Goal: Find specific page/section: Find specific page/section

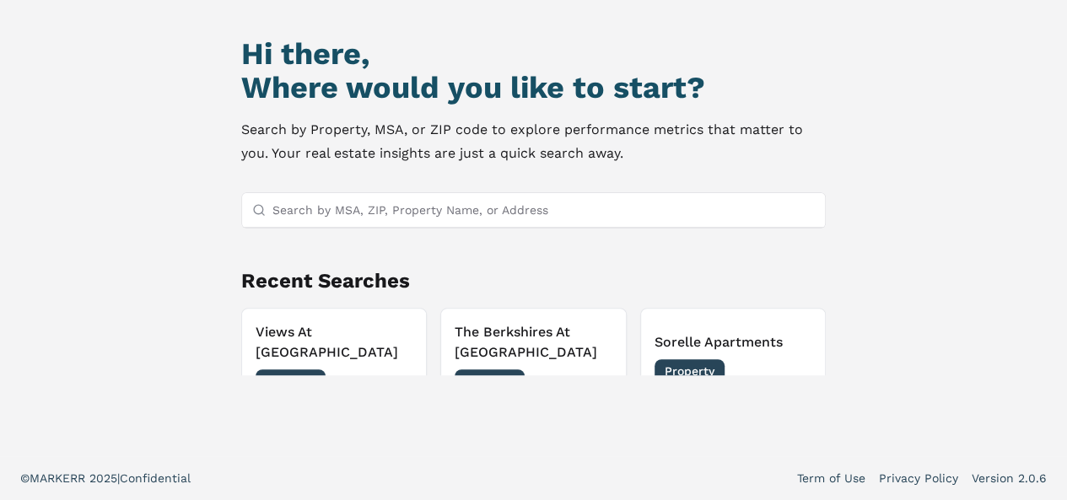
scroll to position [94, 0]
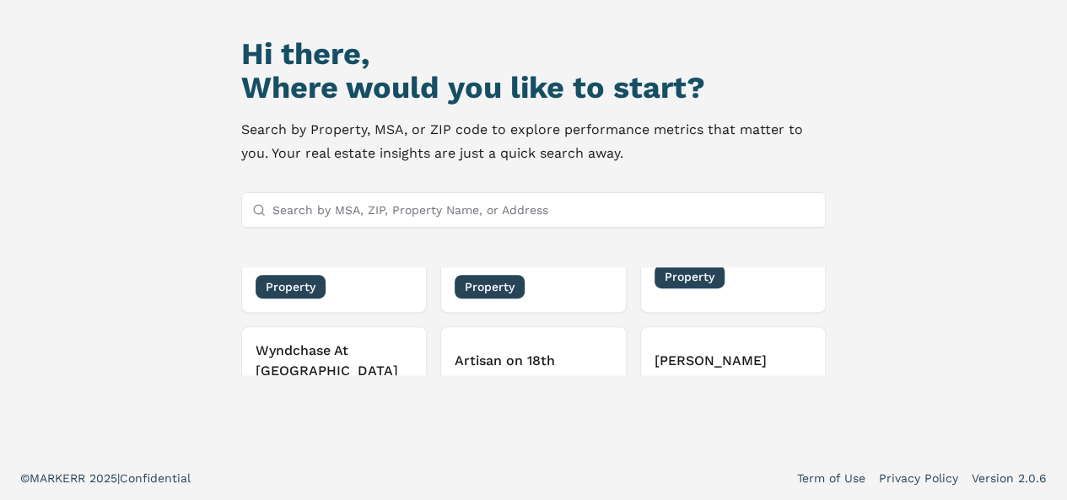
click at [731, 342] on button "[PERSON_NAME] Property [DATE]" at bounding box center [733, 376] width 186 height 100
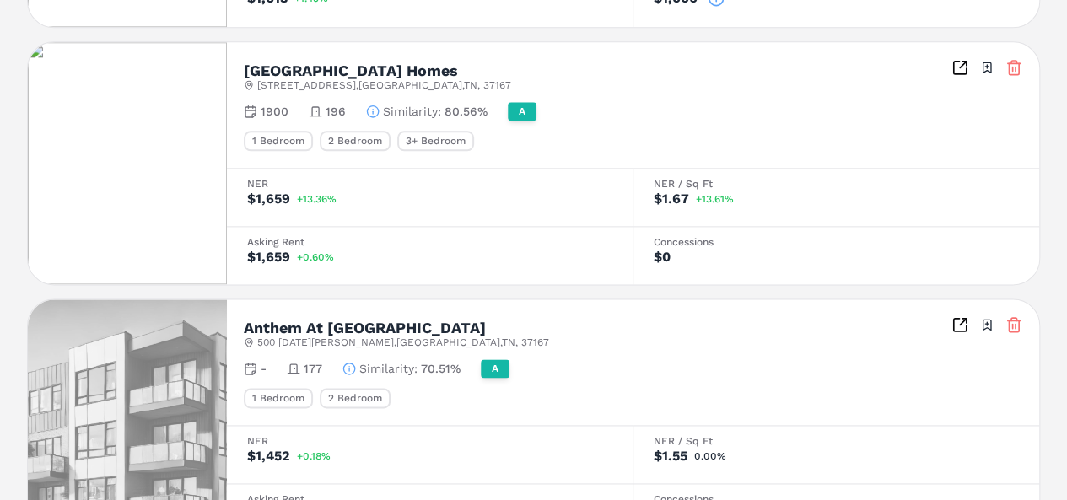
scroll to position [953, 0]
